Goal: Transaction & Acquisition: Purchase product/service

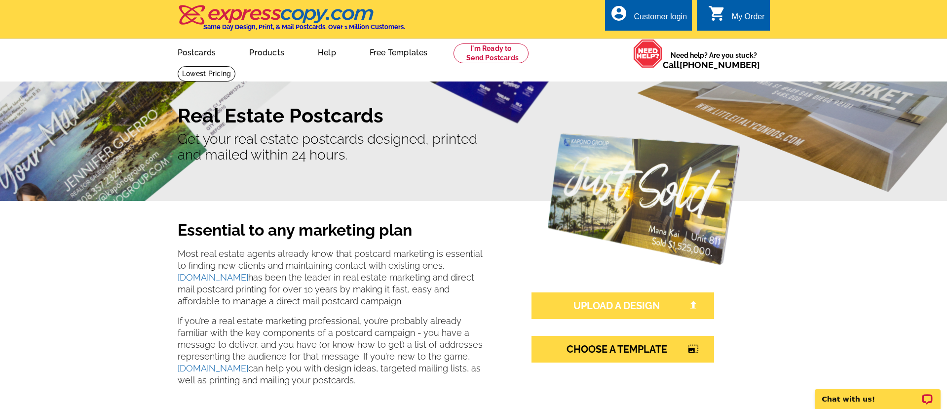
click at [645, 307] on link "UPLOAD A DESIGN" at bounding box center [622, 305] width 183 height 27
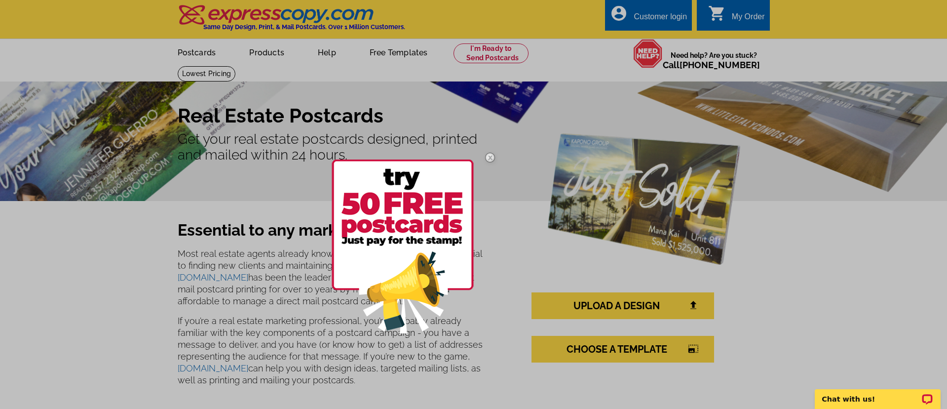
click at [668, 226] on div at bounding box center [473, 204] width 947 height 409
click at [487, 156] on img at bounding box center [490, 157] width 29 height 29
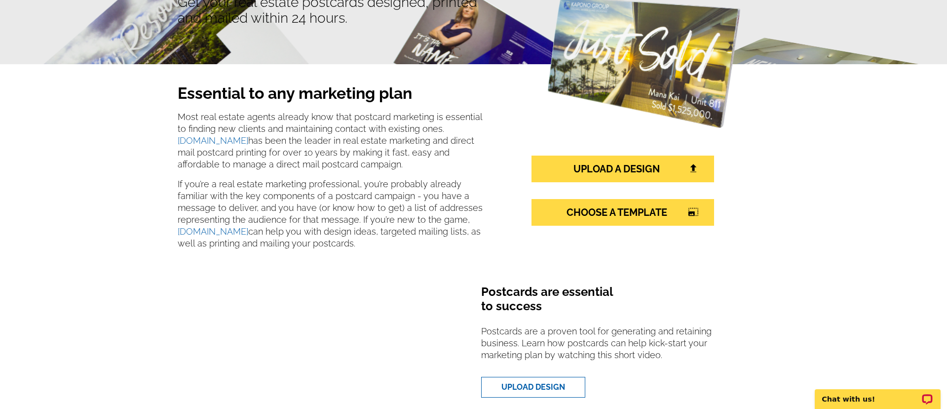
scroll to position [142, 0]
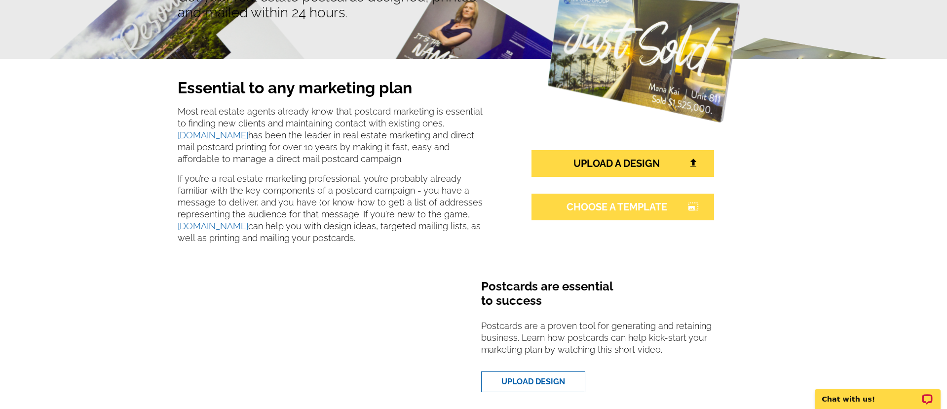
click at [620, 207] on link "CHOOSE A TEMPLATE photo_size_select_large" at bounding box center [622, 206] width 183 height 27
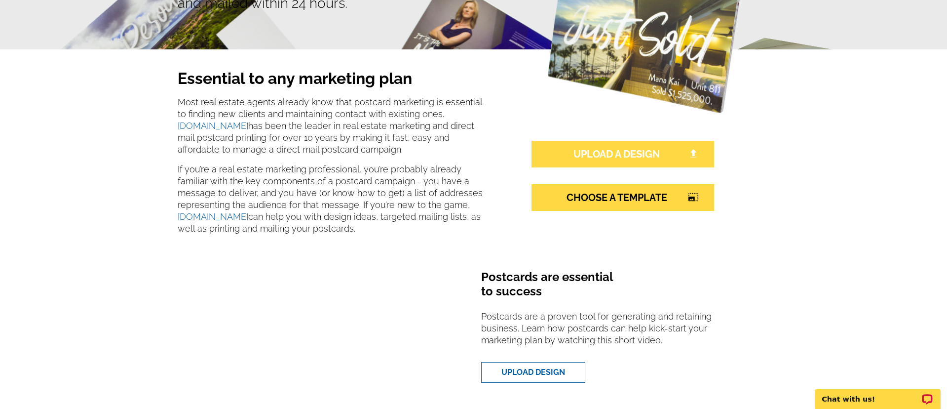
scroll to position [149, 0]
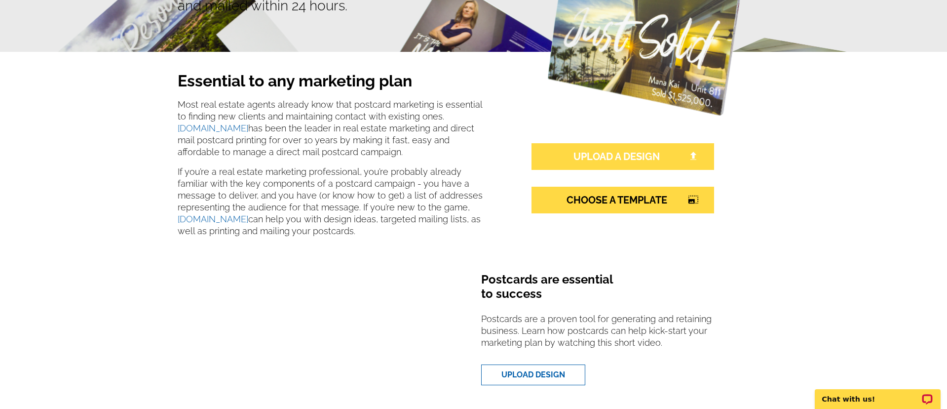
click at [627, 151] on link "UPLOAD A DESIGN" at bounding box center [622, 156] width 183 height 27
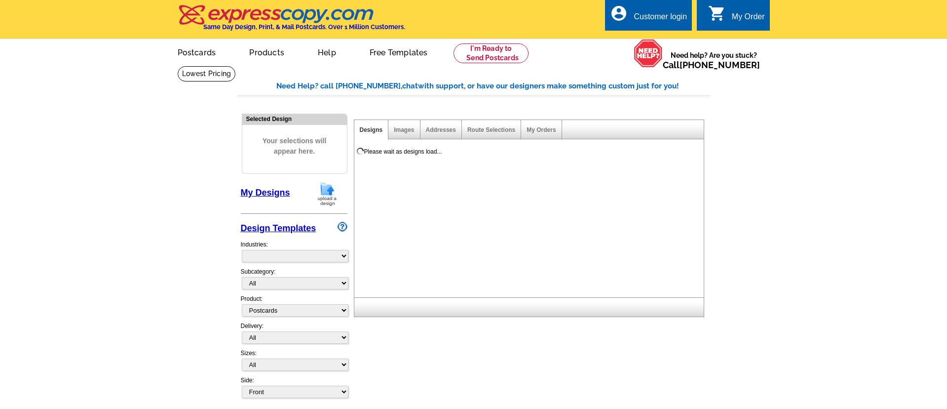
select select "1"
select select "785"
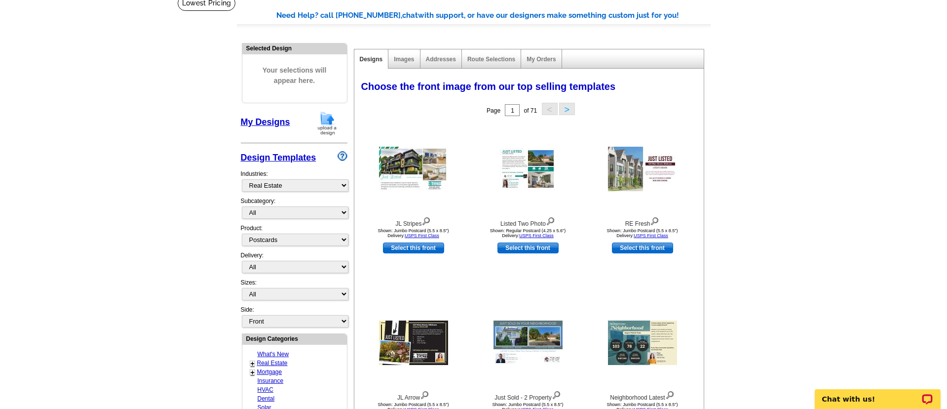
scroll to position [69, 0]
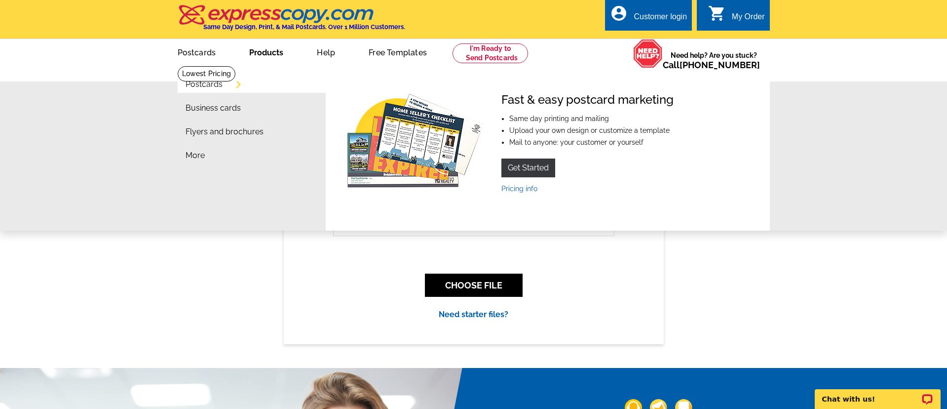
click at [269, 55] on link "Products" at bounding box center [266, 51] width 66 height 23
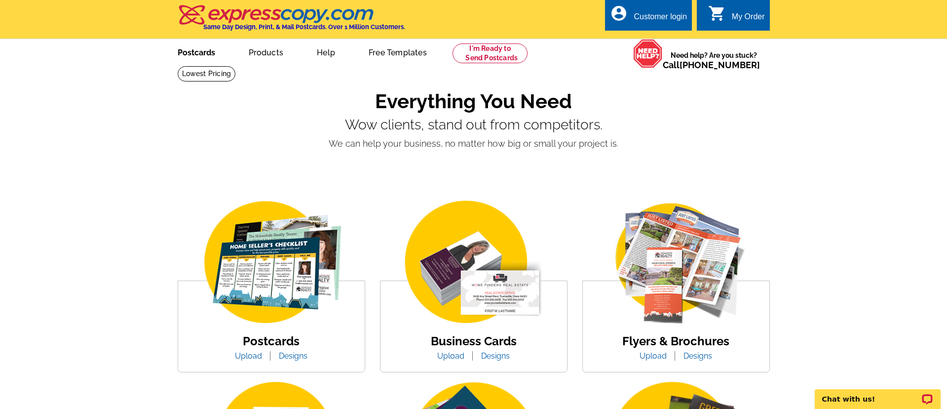
click at [197, 50] on link "Postcards" at bounding box center [196, 51] width 69 height 23
